Goal: Information Seeking & Learning: Learn about a topic

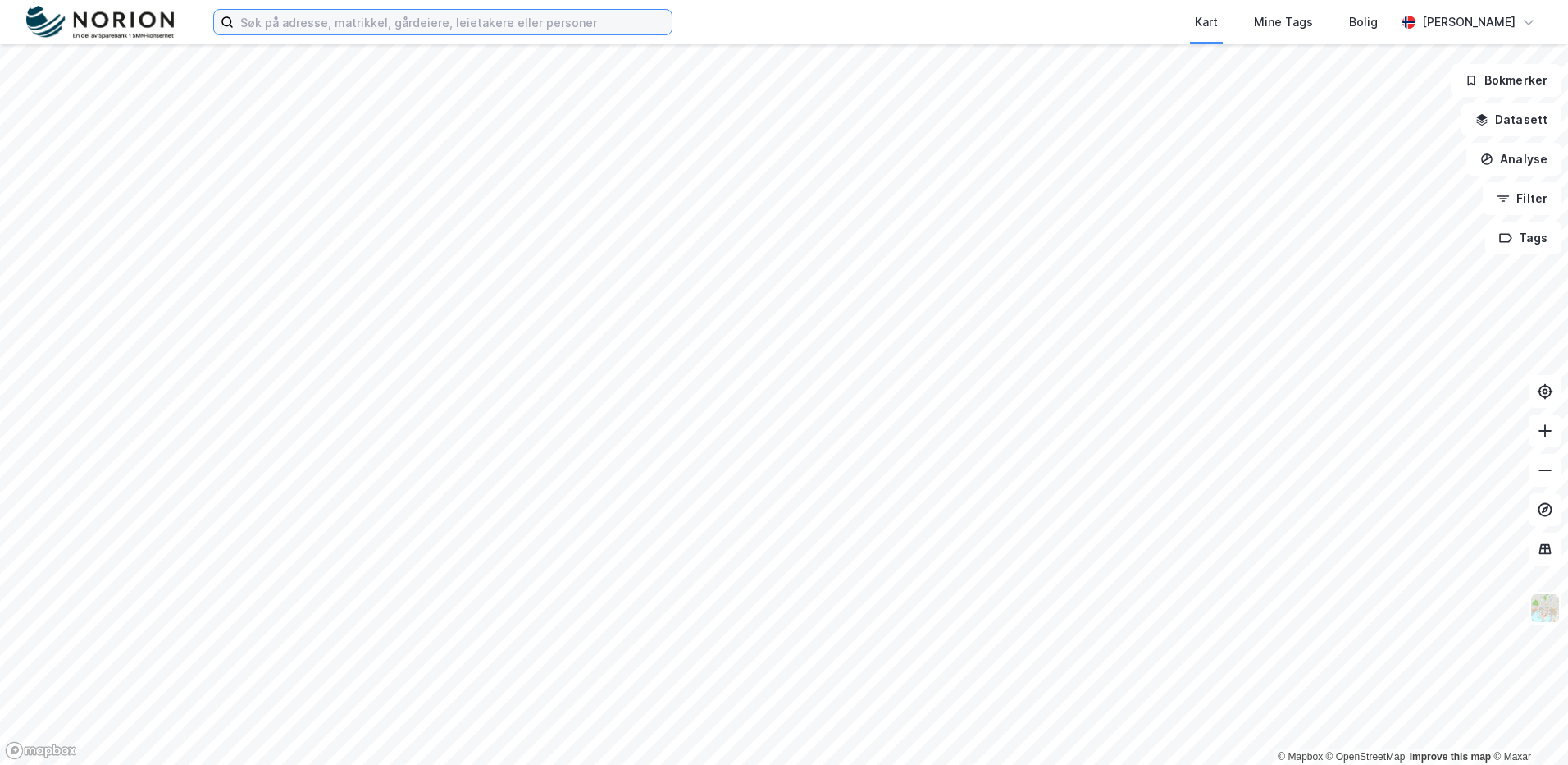
click at [452, 13] on input at bounding box center [452, 22] width 438 height 25
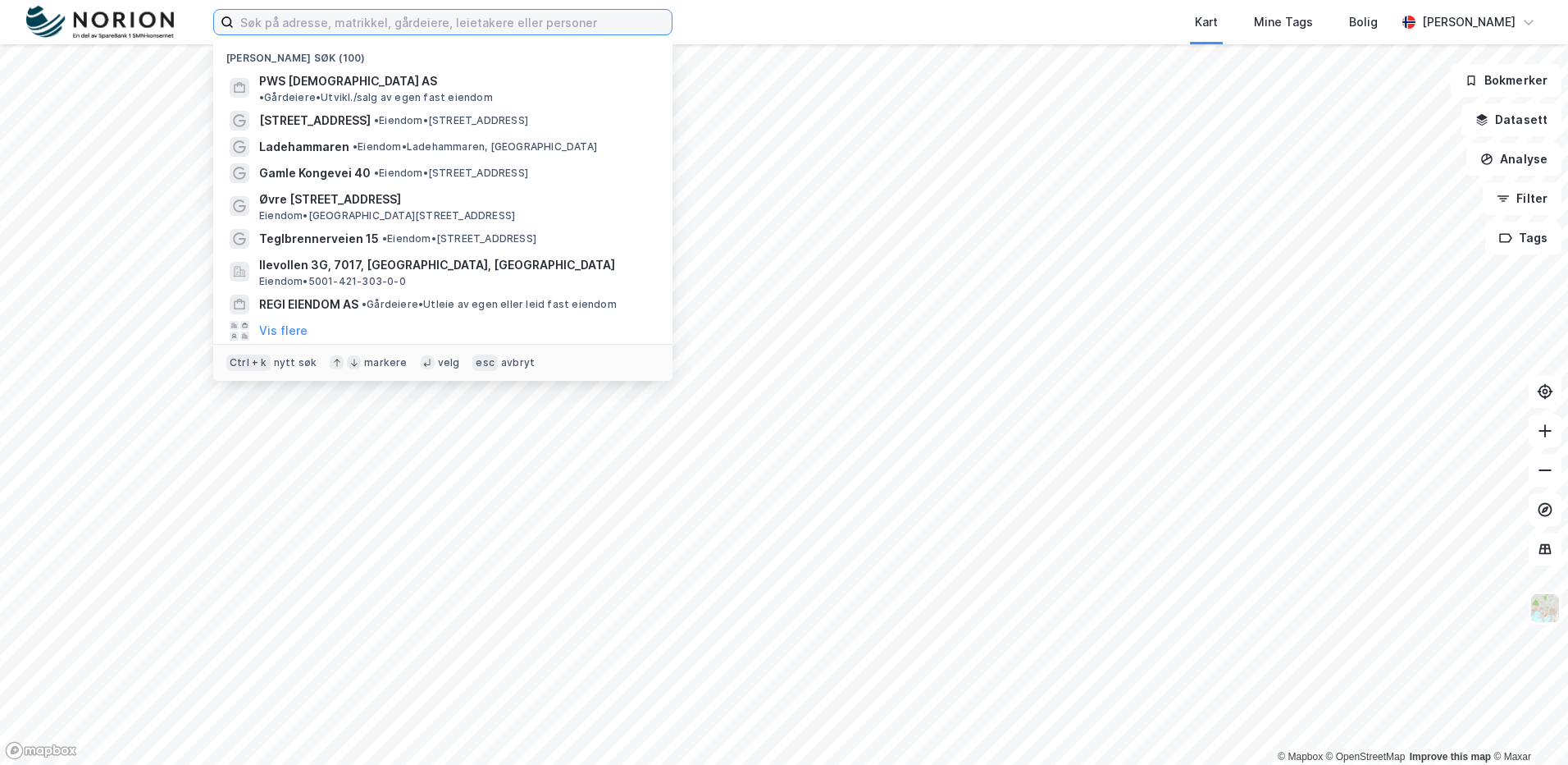
paste input "[GEOGRAPHIC_DATA] AS"
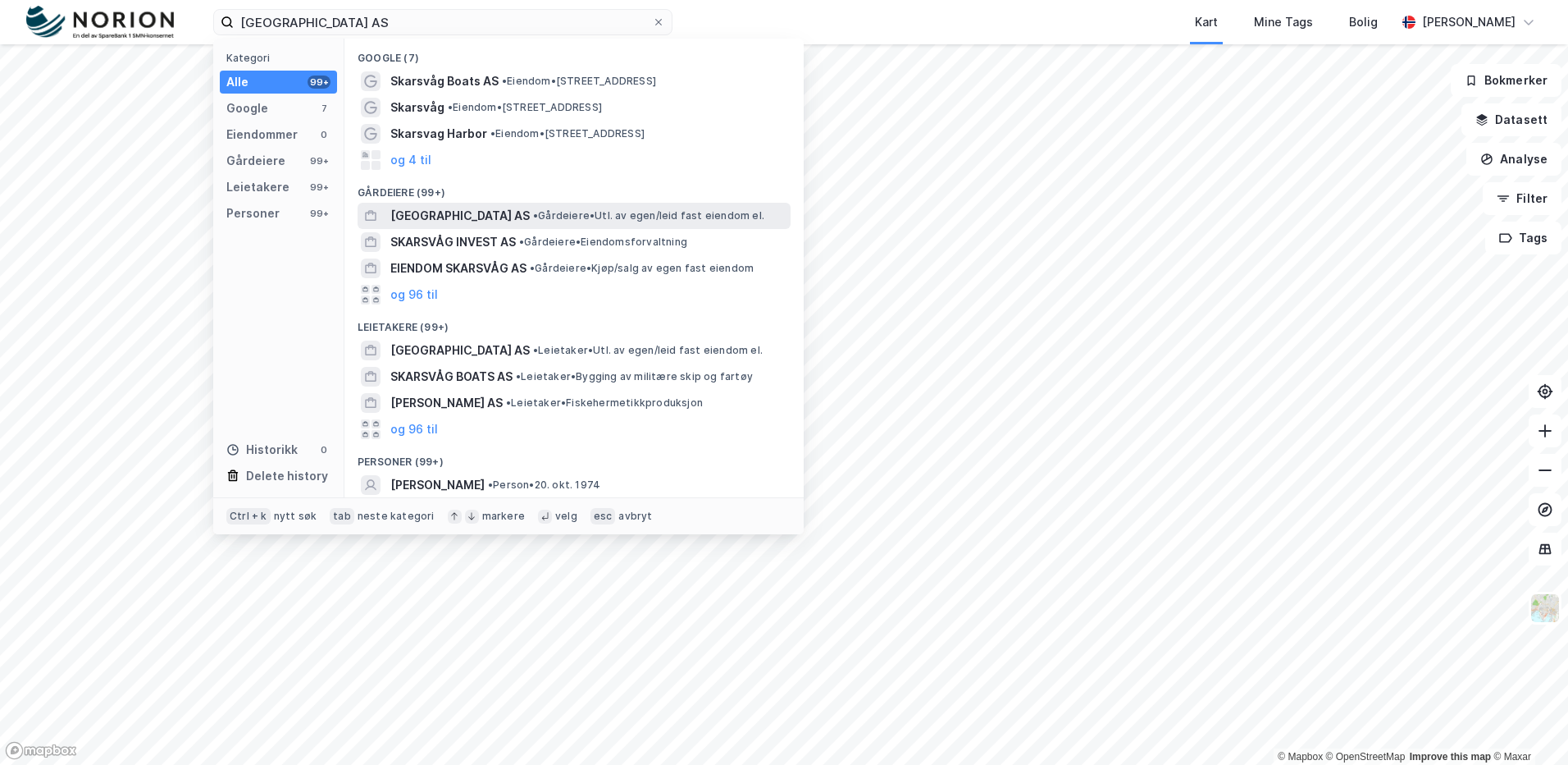
click at [494, 223] on span "[GEOGRAPHIC_DATA] AS" at bounding box center [460, 215] width 139 height 19
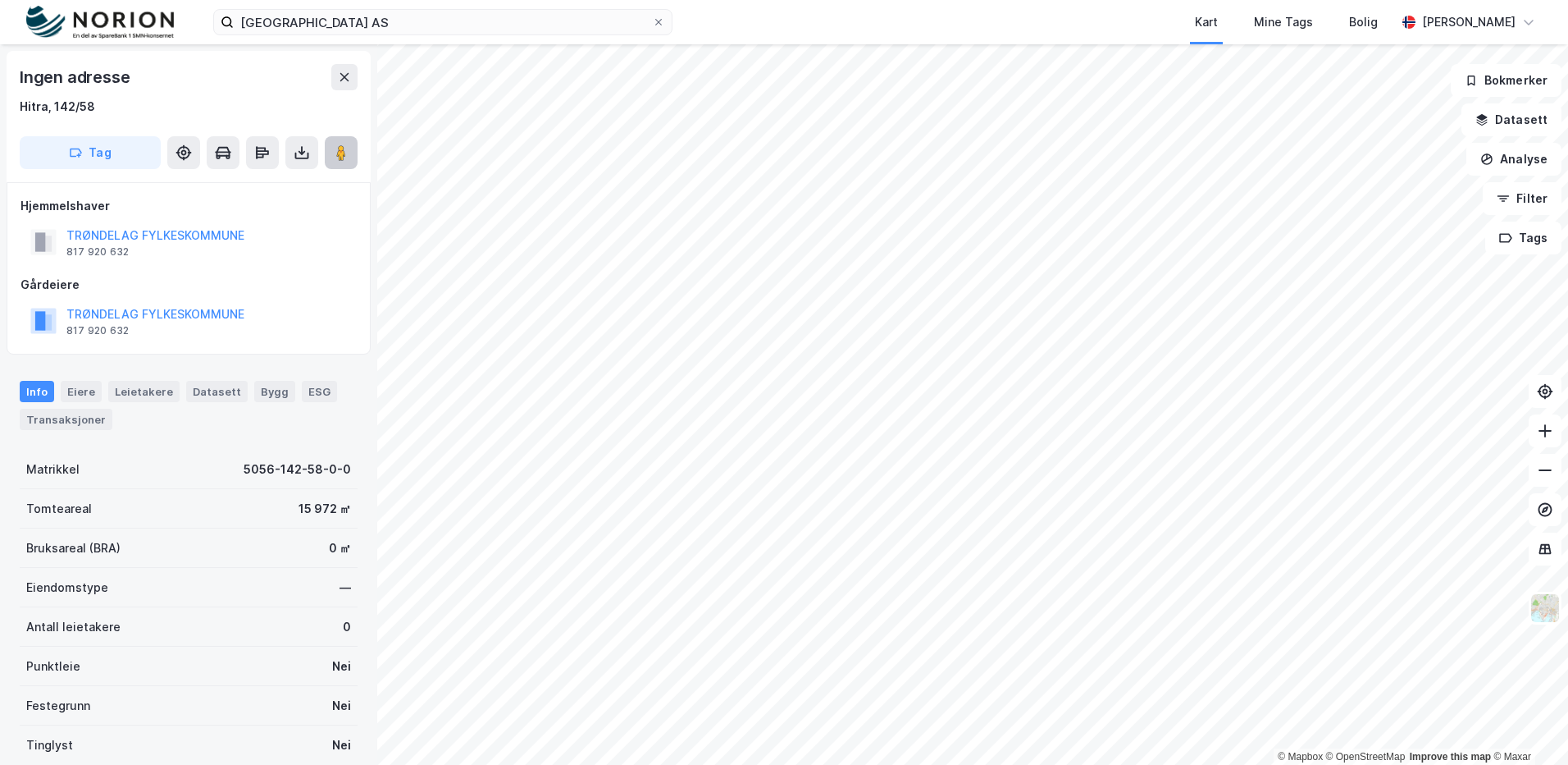
click at [342, 163] on button at bounding box center [342, 153] width 33 height 33
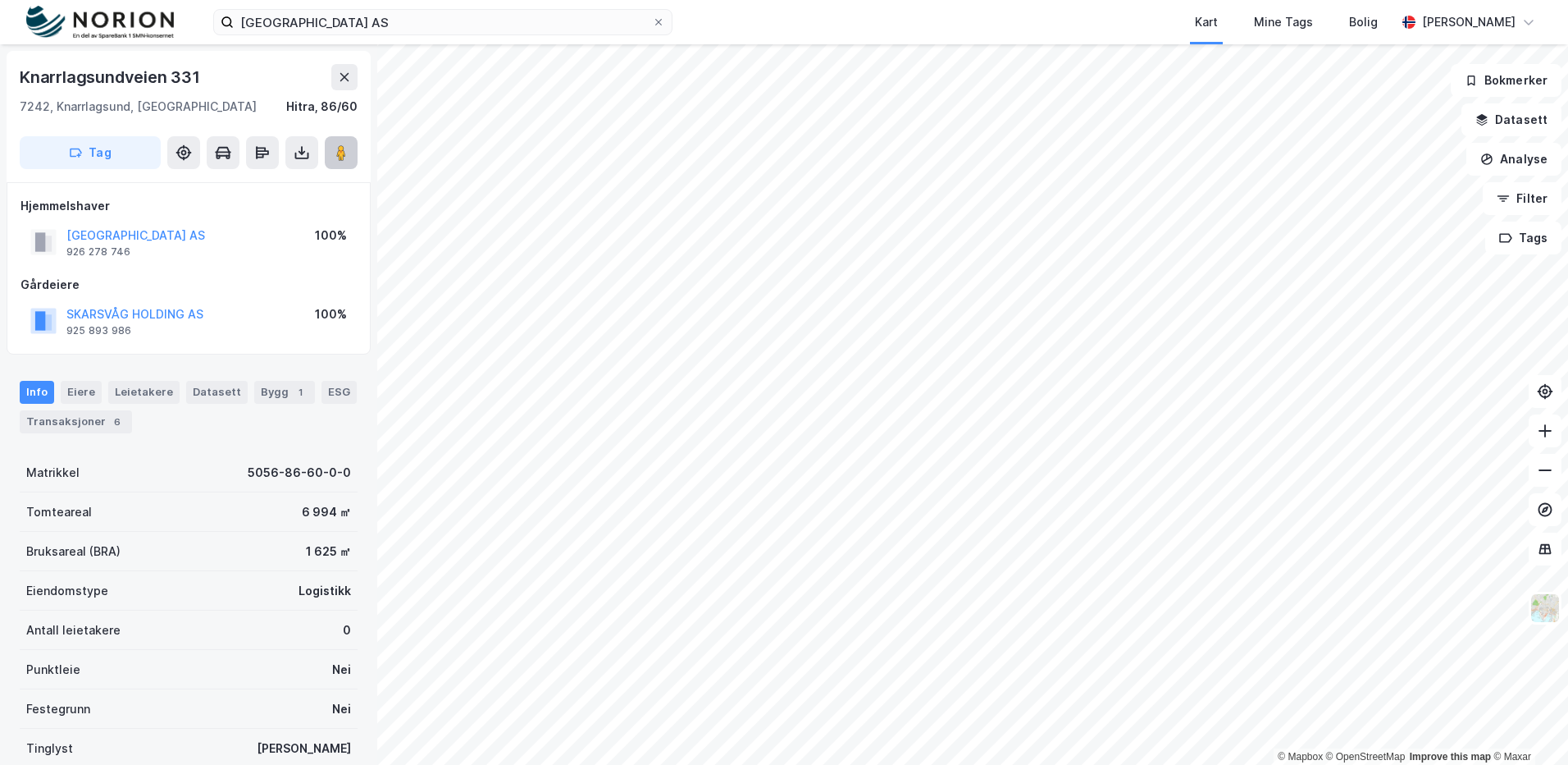
click at [349, 155] on button at bounding box center [342, 153] width 33 height 33
click at [258, 374] on div "Info [PERSON_NAME] Datasett Bygg 1 ESG Transaksjoner 6" at bounding box center [189, 400] width 378 height 78
click at [272, 390] on div "Bygg 1" at bounding box center [285, 392] width 61 height 23
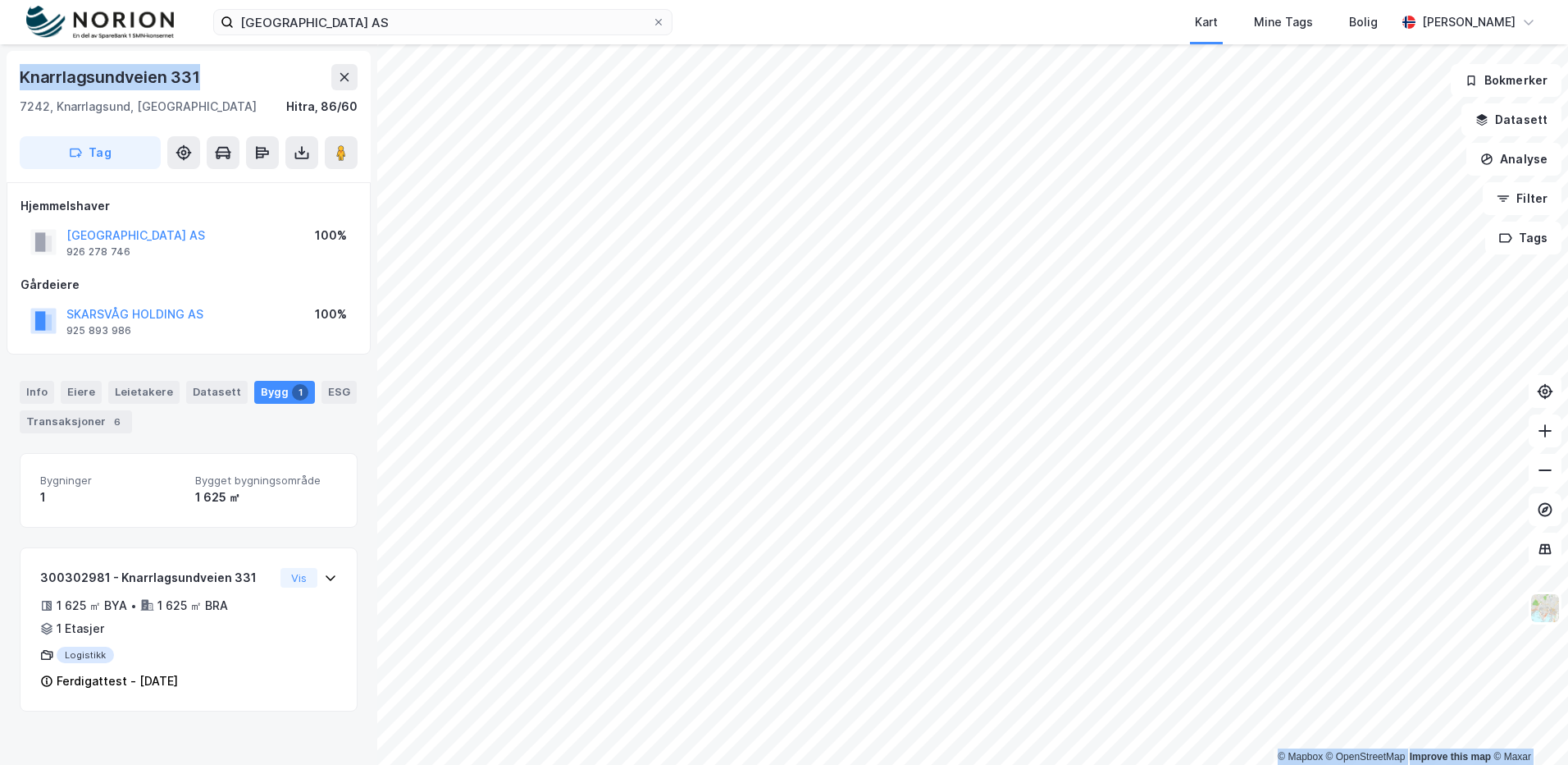
drag, startPoint x: 227, startPoint y: 70, endPoint x: -30, endPoint y: 70, distance: 257.0
click at [0, 70] on html "[GEOGRAPHIC_DATA] AS Kart Mine Tags Bolig [PERSON_NAME] © Mapbox © OpenStreetMa…" at bounding box center [784, 382] width 1568 height 765
copy div "© Mapbox © OpenStreetMap Improve this map © Maxar [STREET_ADDRESS]"
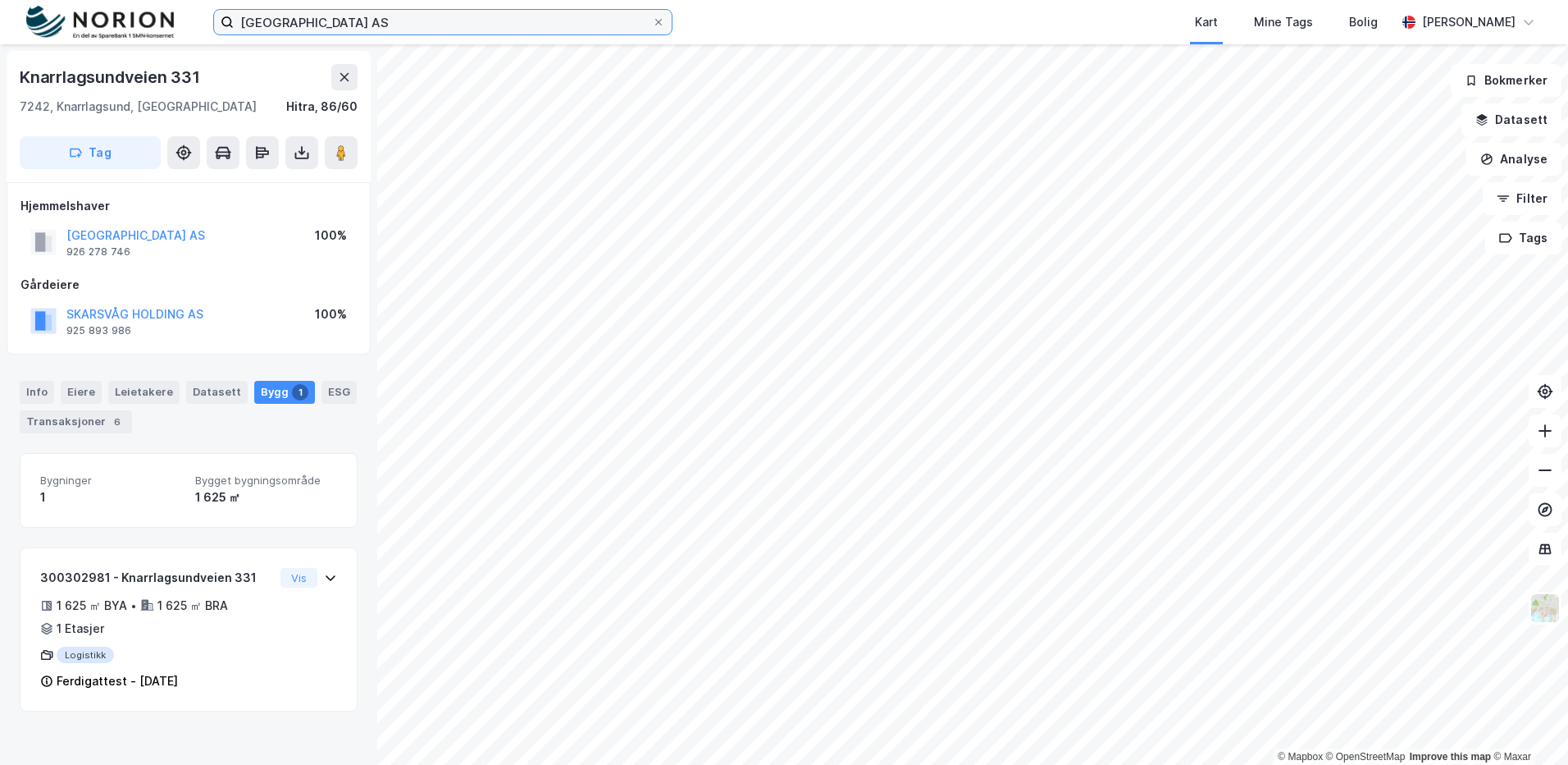
click at [376, 23] on input "[GEOGRAPHIC_DATA] AS" at bounding box center [443, 22] width 418 height 25
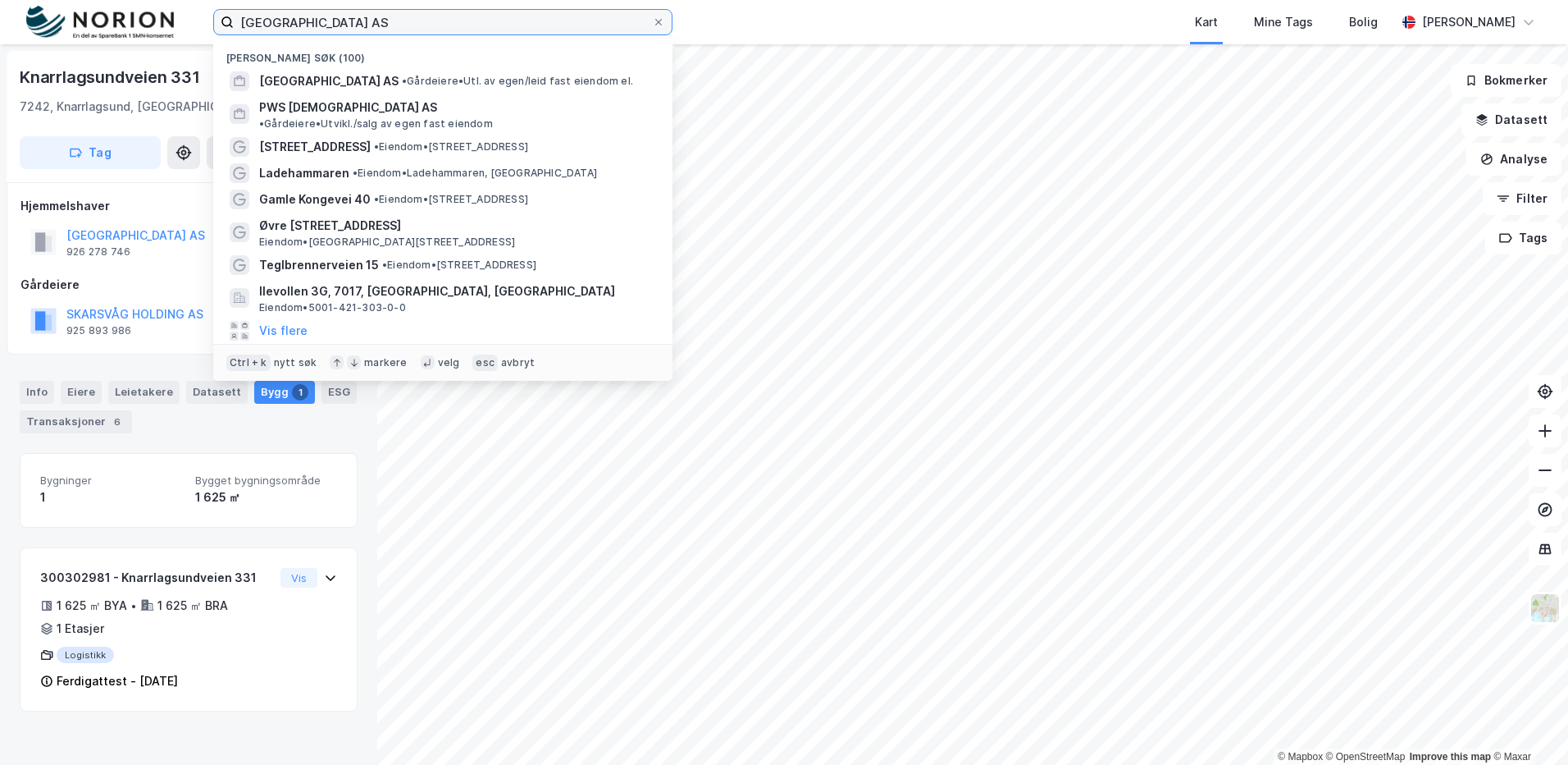
drag, startPoint x: 376, startPoint y: 23, endPoint x: 232, endPoint y: 21, distance: 144.0
click at [232, 21] on label "[GEOGRAPHIC_DATA] AS" at bounding box center [442, 22] width 460 height 26
click at [234, 21] on input "[GEOGRAPHIC_DATA] AS" at bounding box center [443, 22] width 418 height 25
paste input "© Mapbox © OpenStreetMap Improve this map © Maxar [STREET_ADDRESS]"
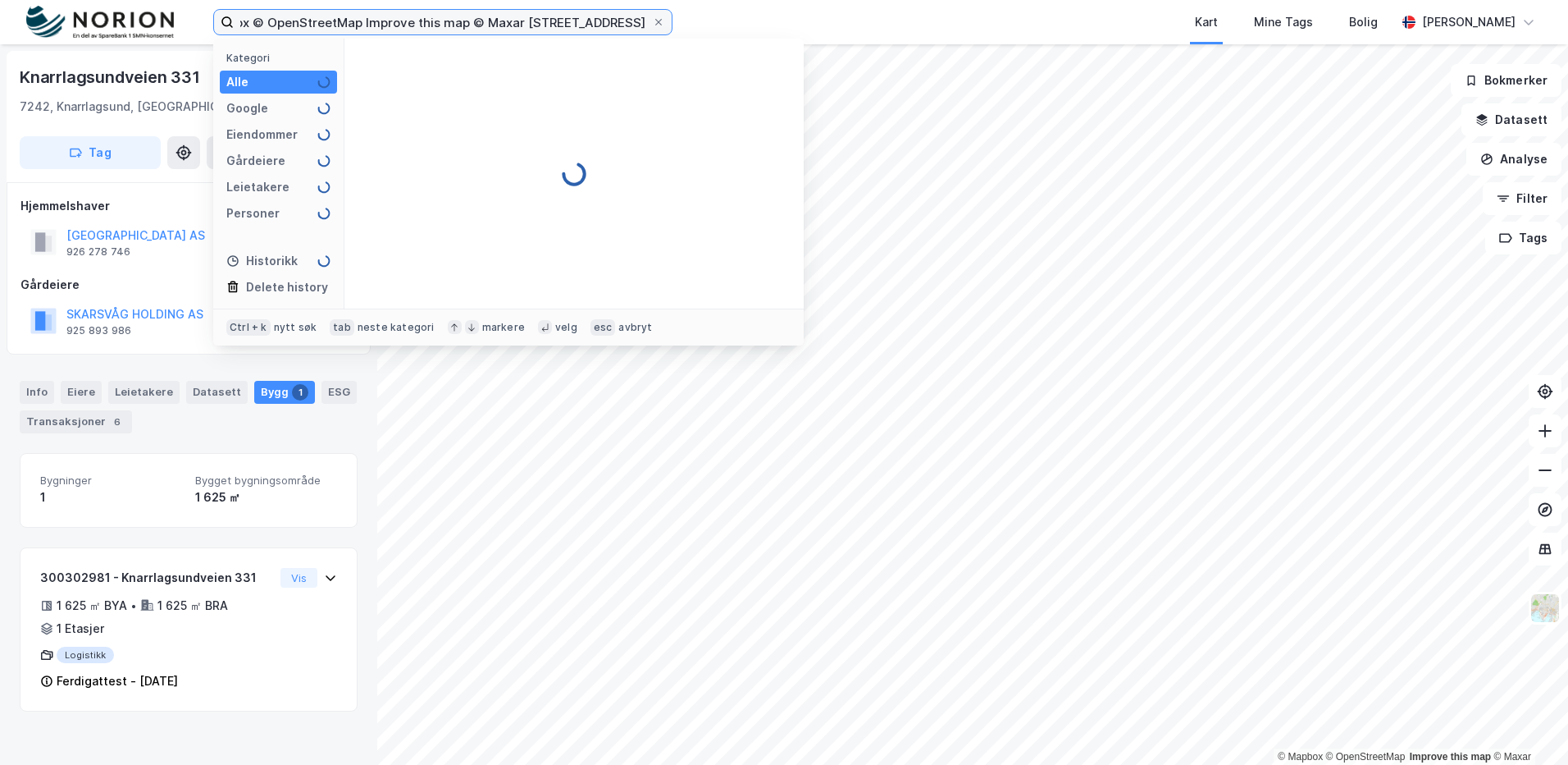
click at [480, 22] on input "© Mapbox © OpenStreetMap Improve this map © Maxar [STREET_ADDRESS]" at bounding box center [443, 22] width 418 height 25
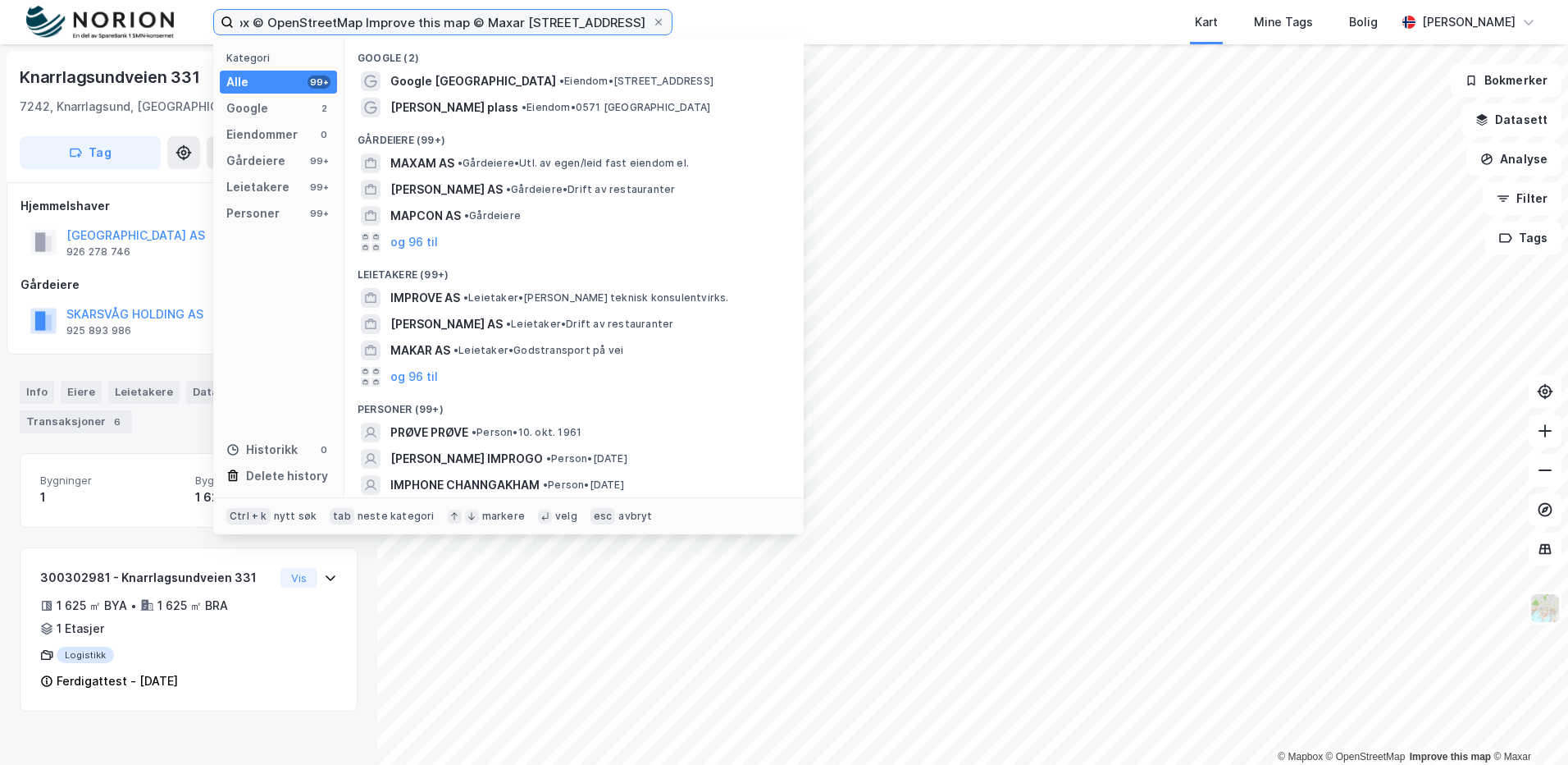
paste input
click at [476, 17] on input "© Mapbox © OpenStreetMap Improve this map © Maxar [STREET_ADDRESS]" at bounding box center [443, 22] width 418 height 25
drag, startPoint x: 512, startPoint y: 23, endPoint x: -130, endPoint y: 16, distance: 642.0
click at [0, 16] on html "© Mapbox © OpenStreetMap Improve this map © Maxar [STREET_ADDRESS] Kategori All…" at bounding box center [784, 382] width 1568 height 765
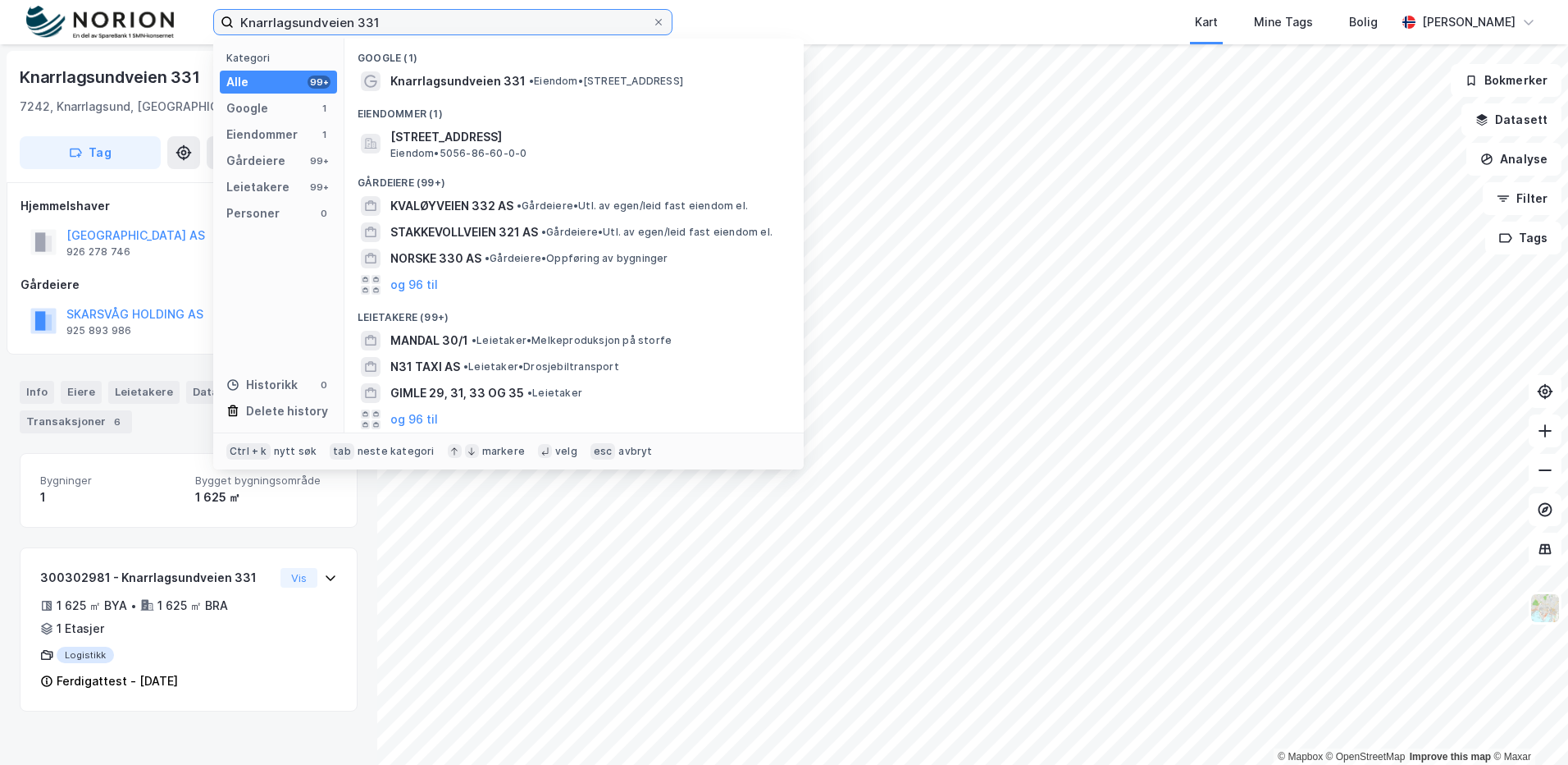
click at [389, 18] on input "Knarrlagsundveien 331" at bounding box center [443, 22] width 418 height 25
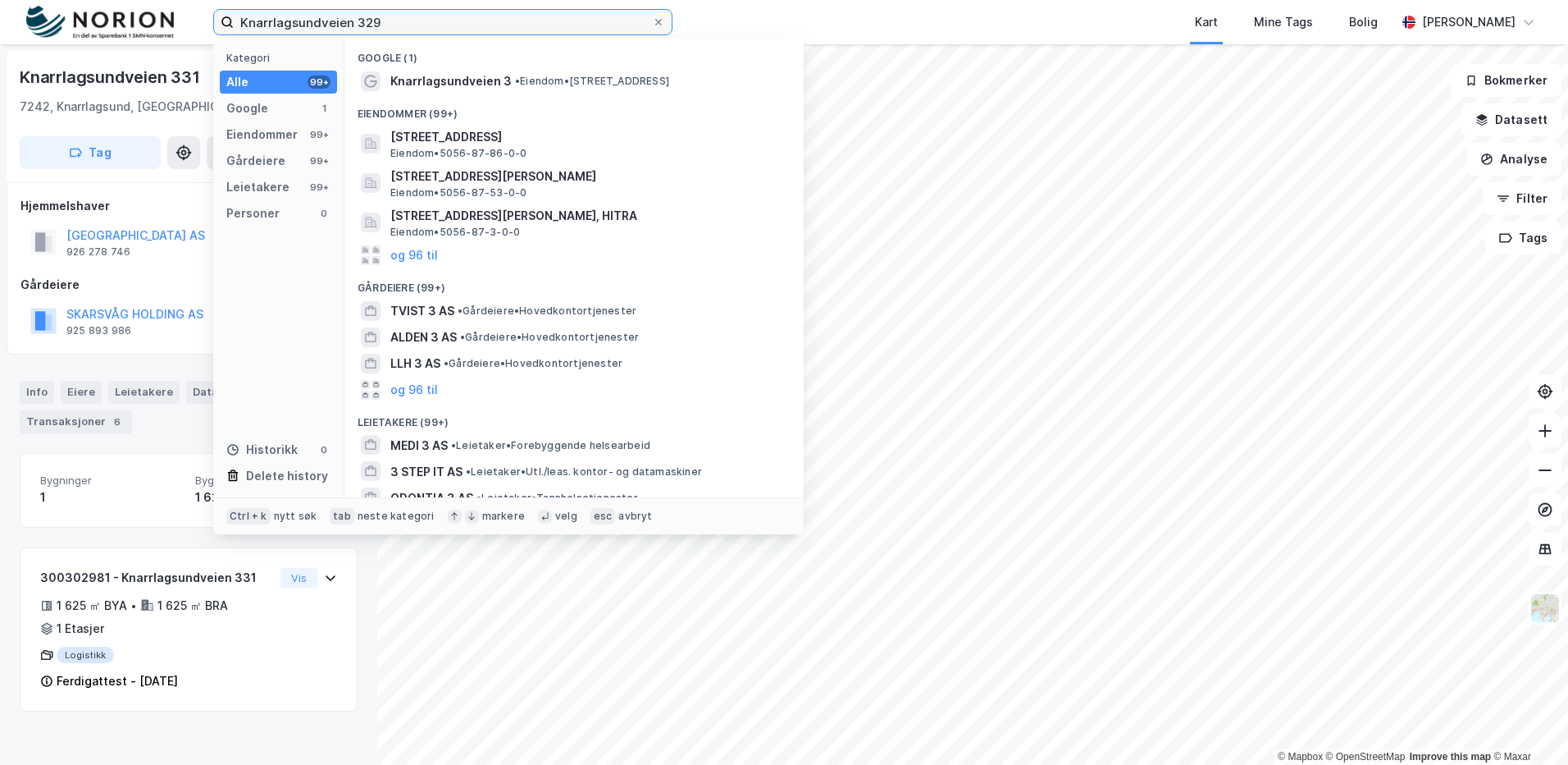
type input "Knarrlagsundveien 329"
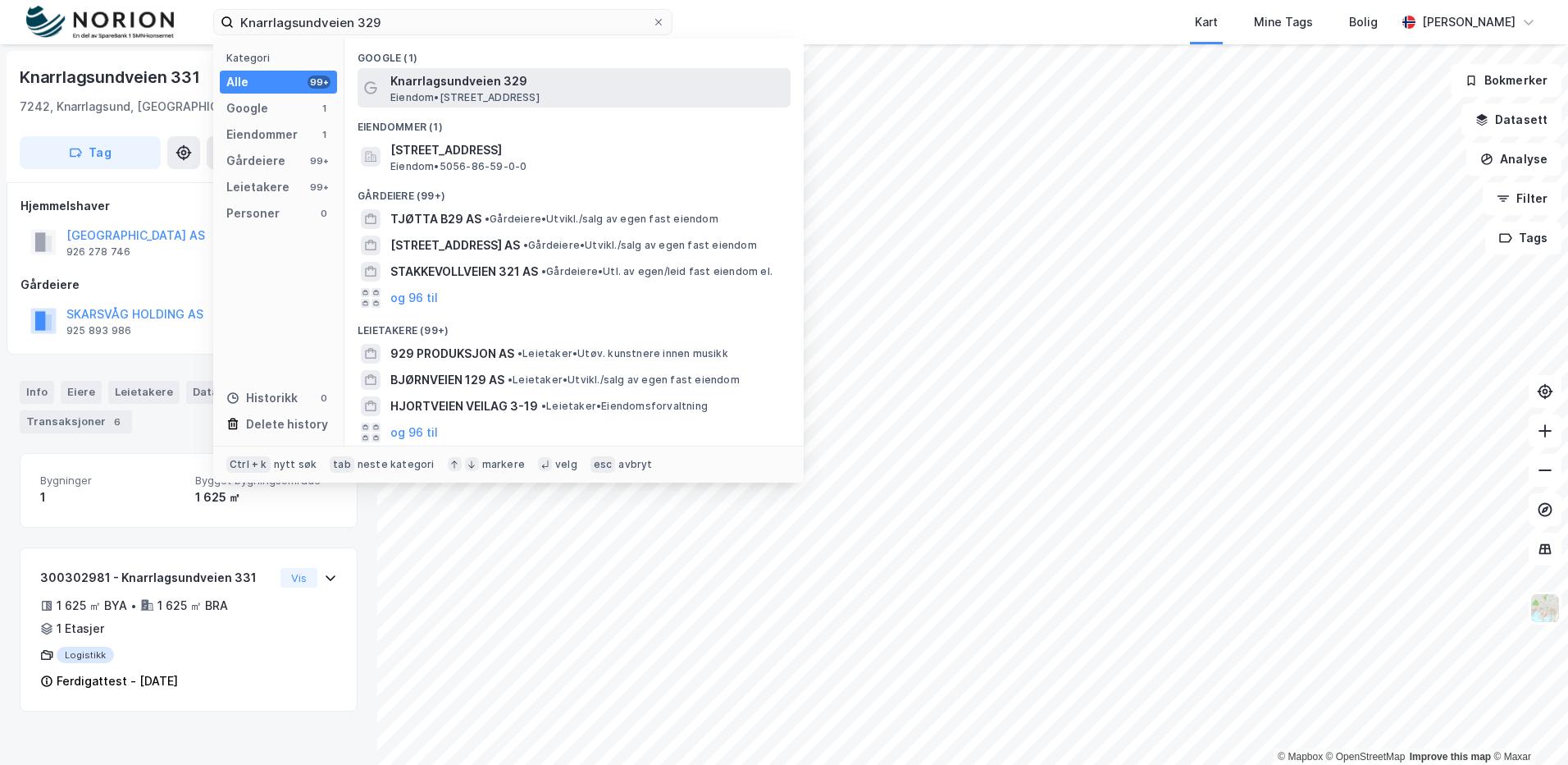
click at [520, 91] on span "Eiendom • [STREET_ADDRESS]" at bounding box center [465, 98] width 149 height 13
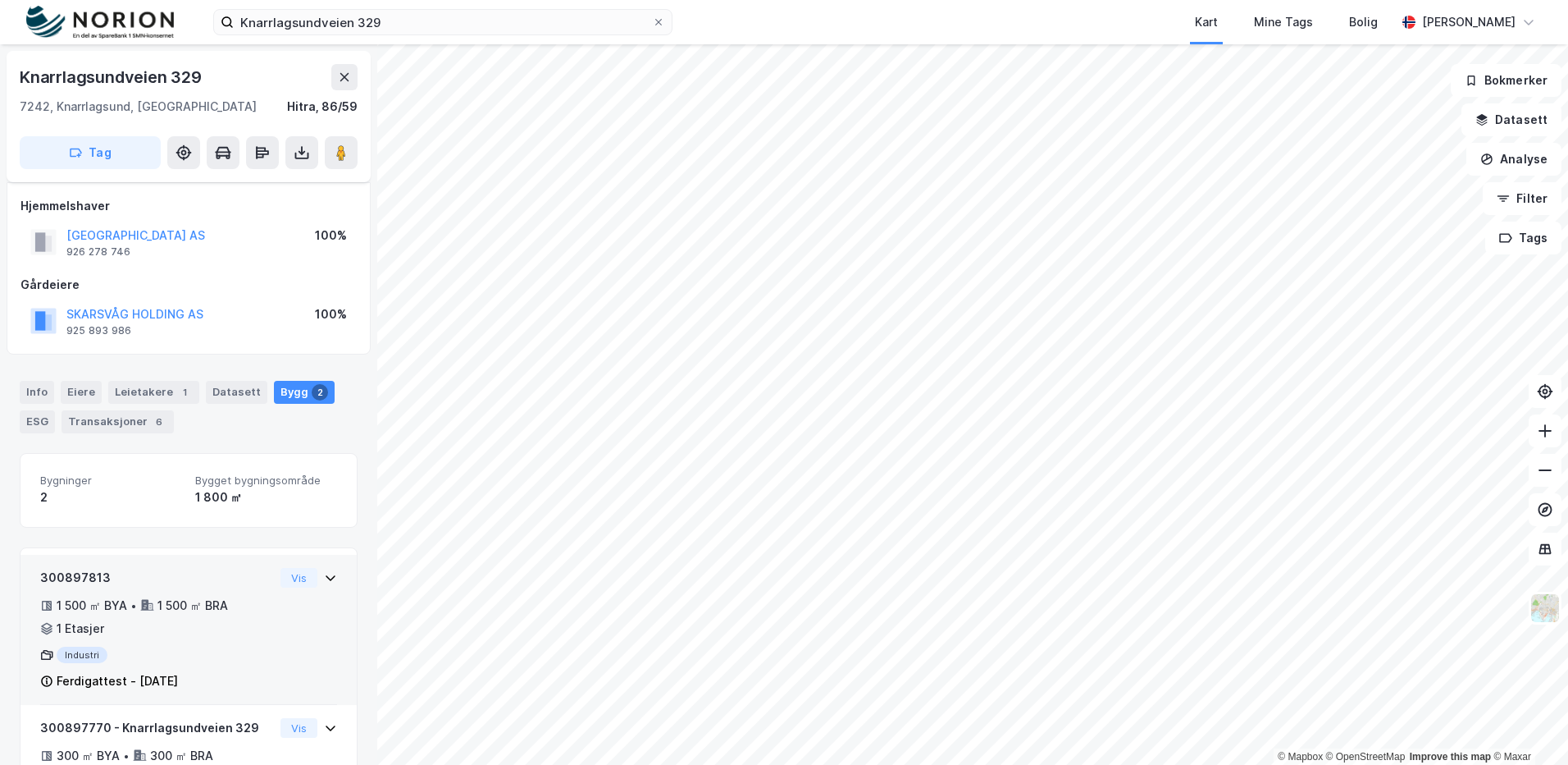
scroll to position [116, 0]
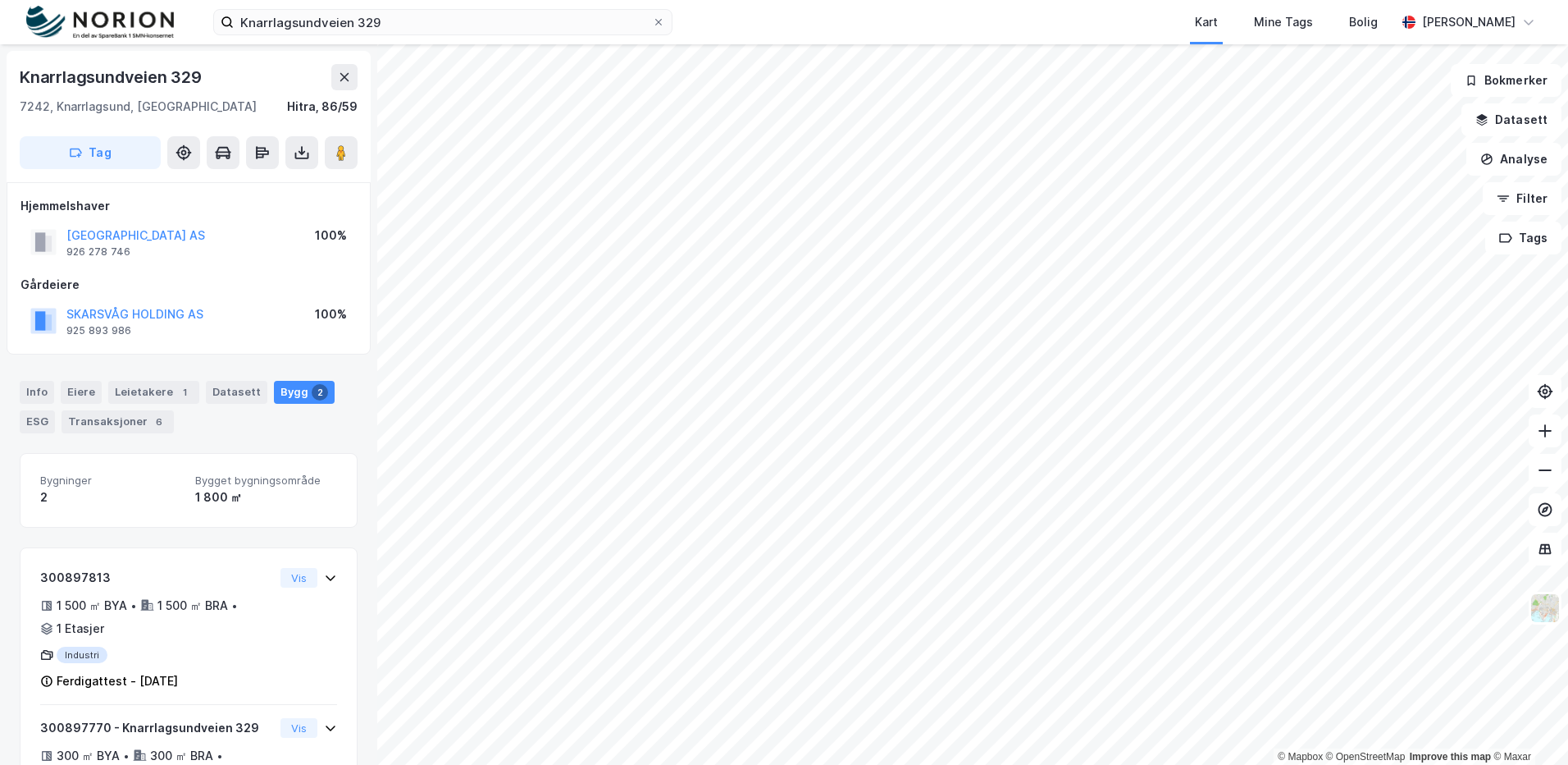
scroll to position [116, 0]
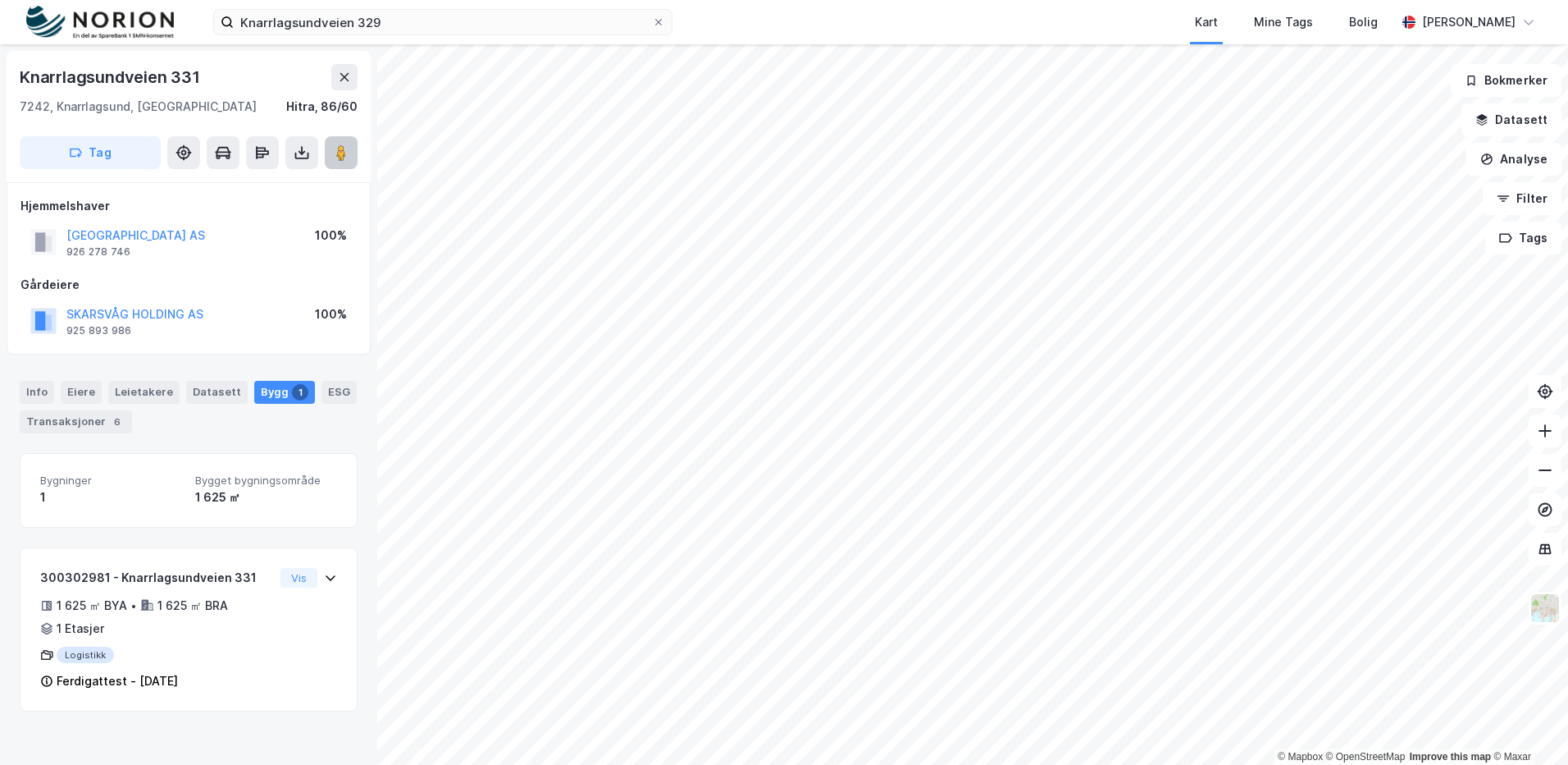
click at [340, 154] on image at bounding box center [341, 153] width 10 height 17
drag, startPoint x: 204, startPoint y: 84, endPoint x: 18, endPoint y: 87, distance: 186.0
click at [18, 87] on div "Knarrlagsundveien 331 7242, [GEOGRAPHIC_DATA], Trøndelag Hitra, 86/60 Tag" at bounding box center [188, 116] width 364 height 131
copy div "Knarrlagsundveien 331"
